Goal: Transaction & Acquisition: Book appointment/travel/reservation

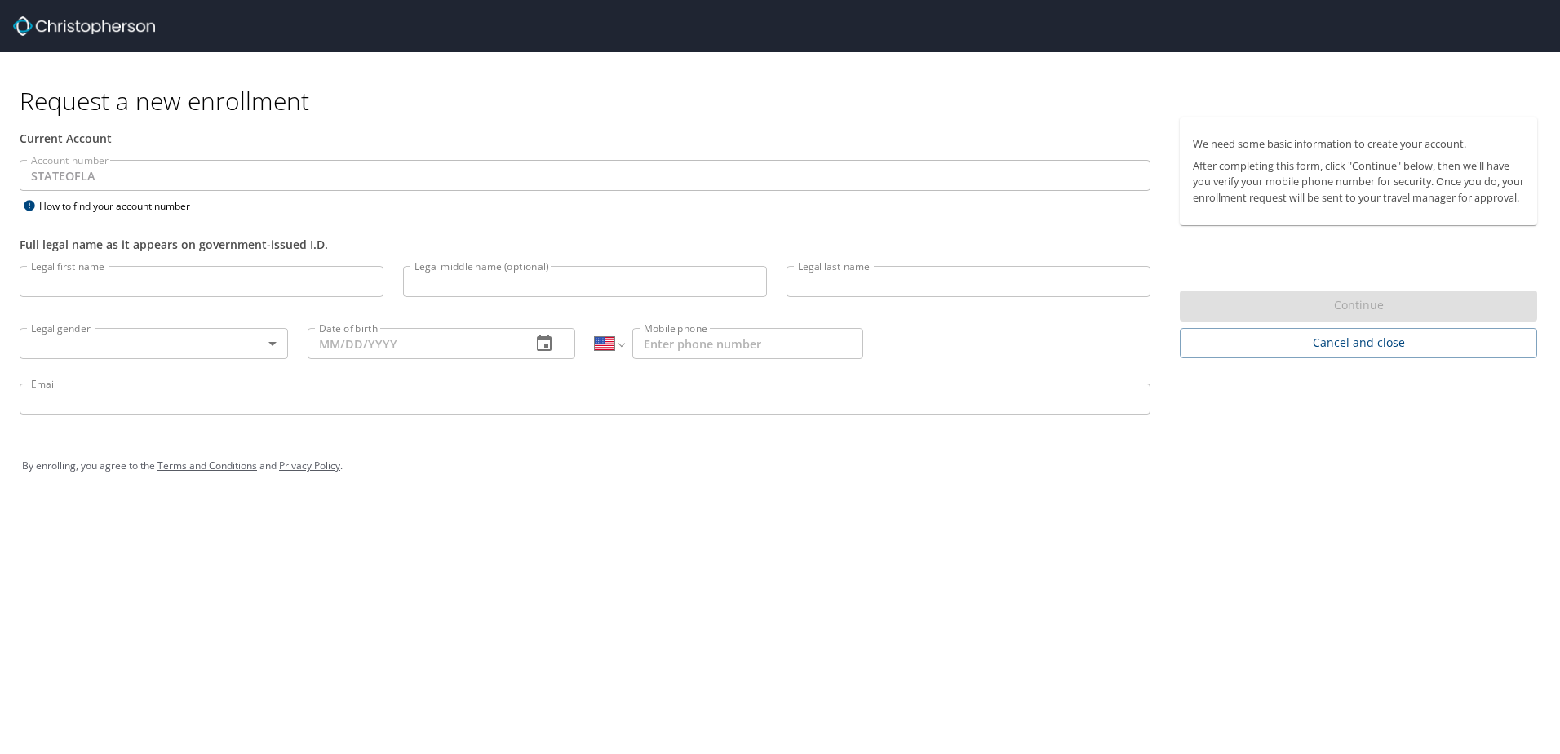
select select "US"
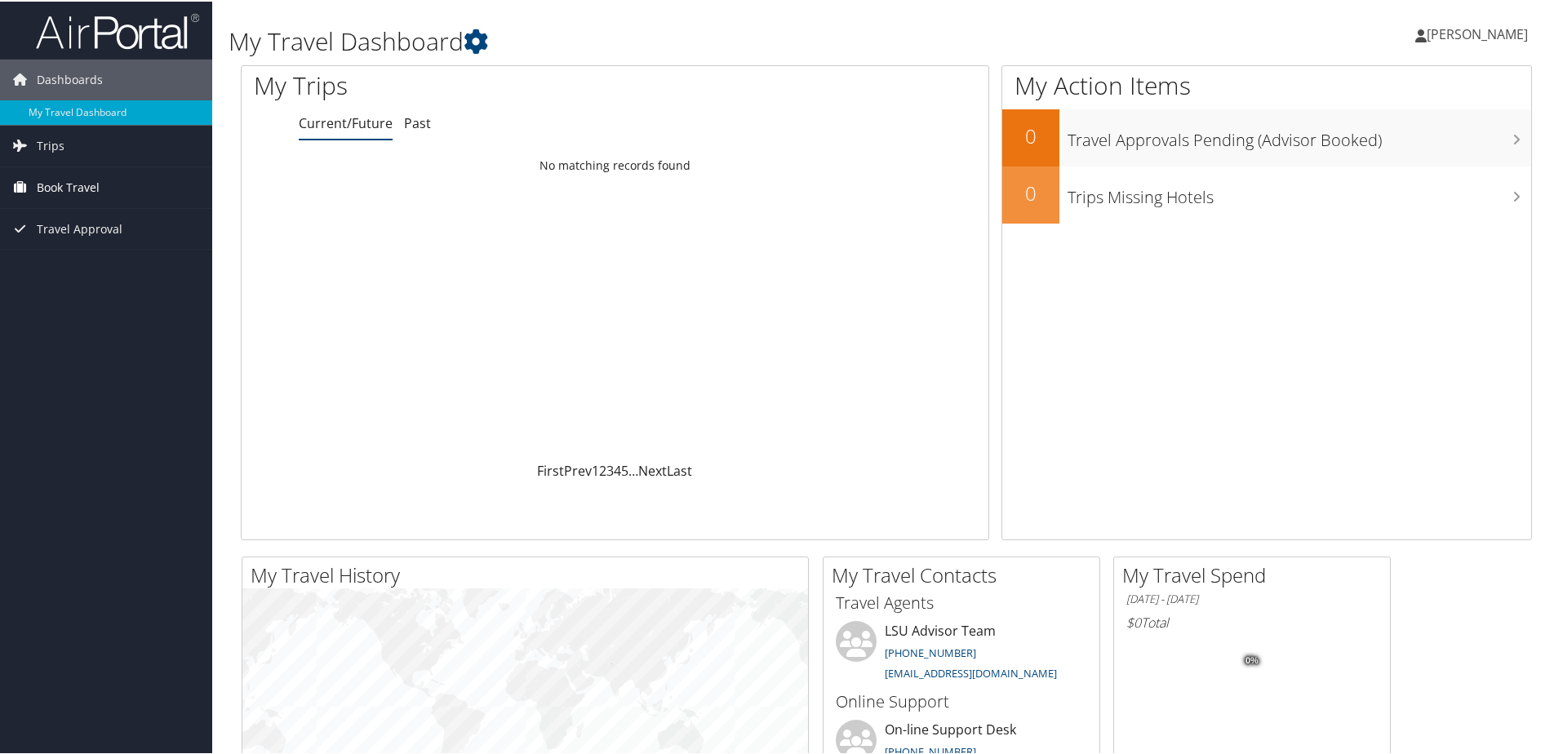
click at [42, 180] on span "Book Travel" at bounding box center [68, 186] width 63 height 41
click at [64, 242] on link "Book/Manage Online Trips" at bounding box center [106, 243] width 212 height 24
